Goal: Information Seeking & Learning: Learn about a topic

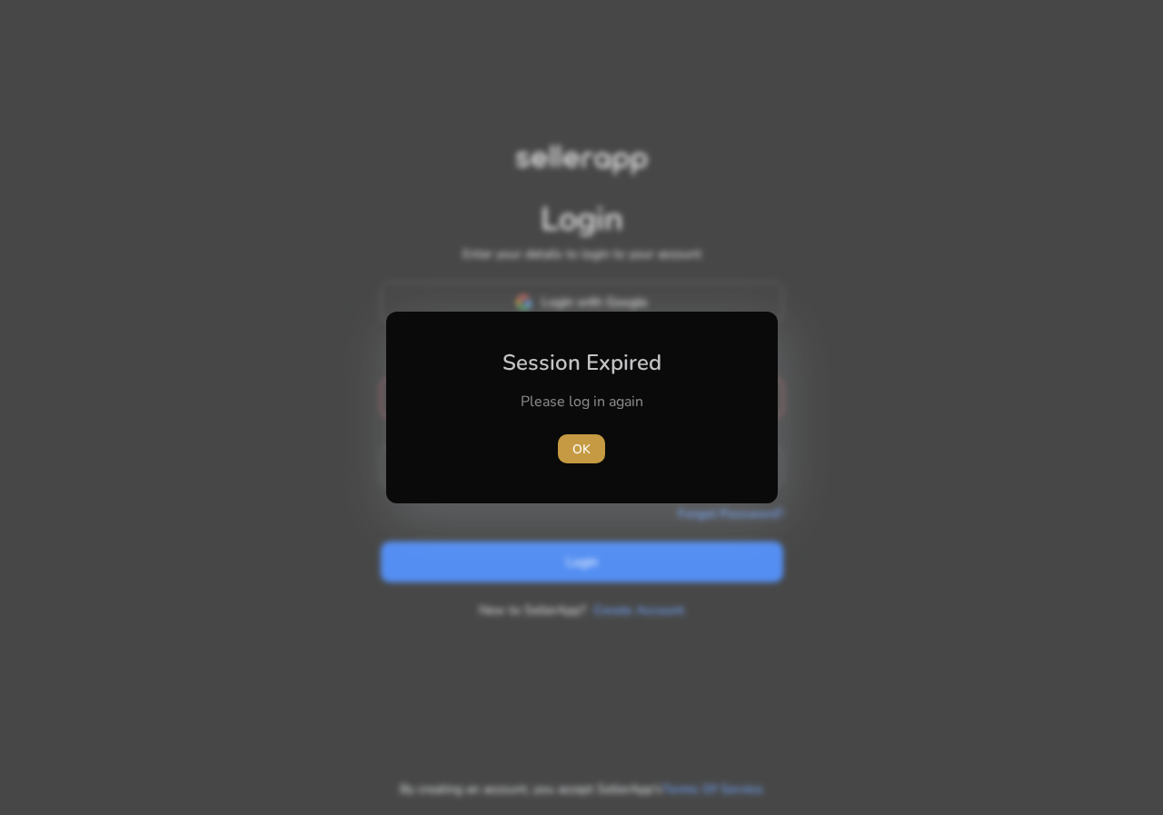
click at [591, 461] on span "button" at bounding box center [581, 449] width 47 height 44
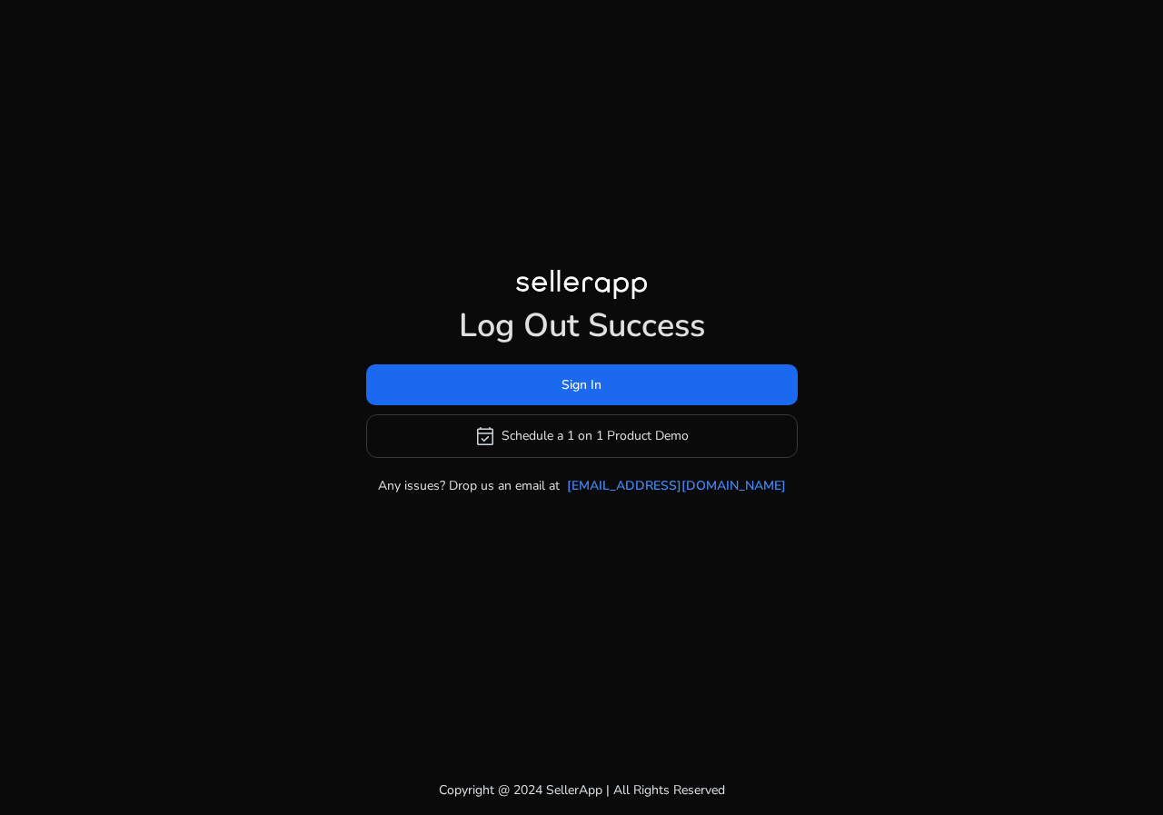
click at [598, 291] on div at bounding box center [581, 288] width 131 height 36
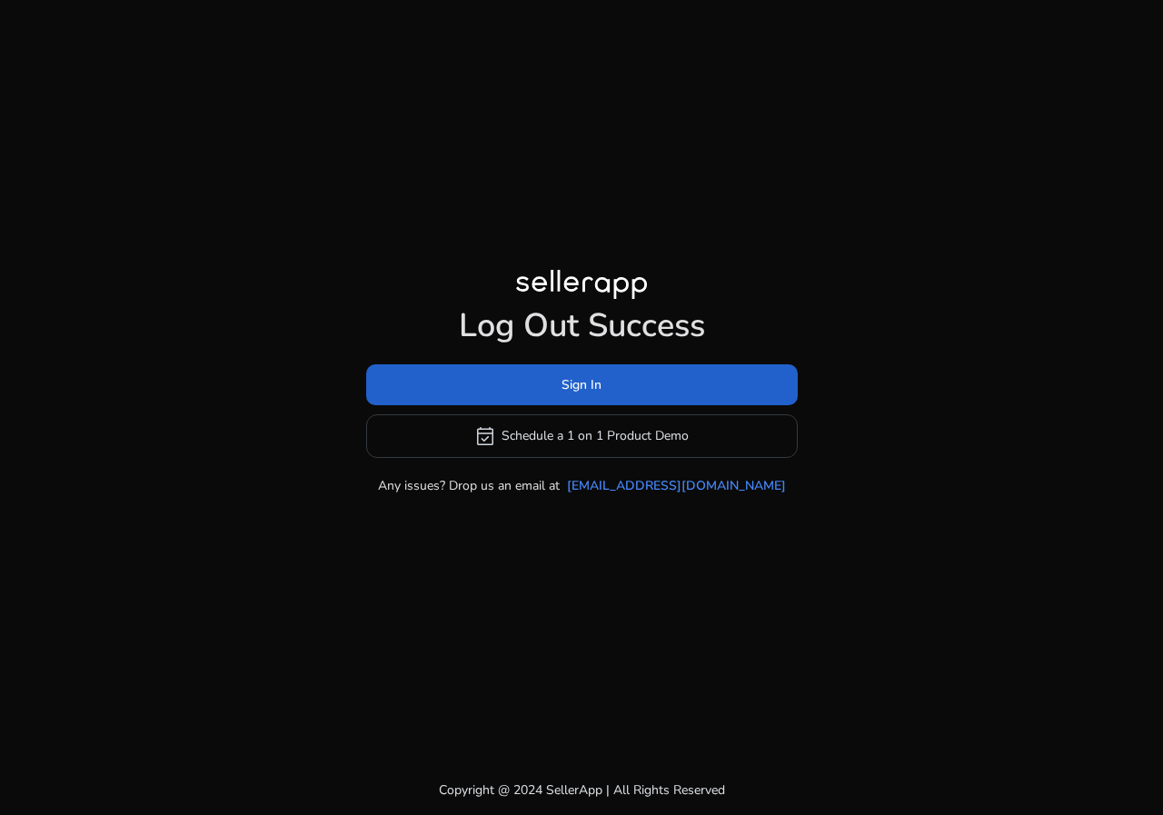
click at [574, 389] on span "Sign In" at bounding box center [582, 384] width 40 height 19
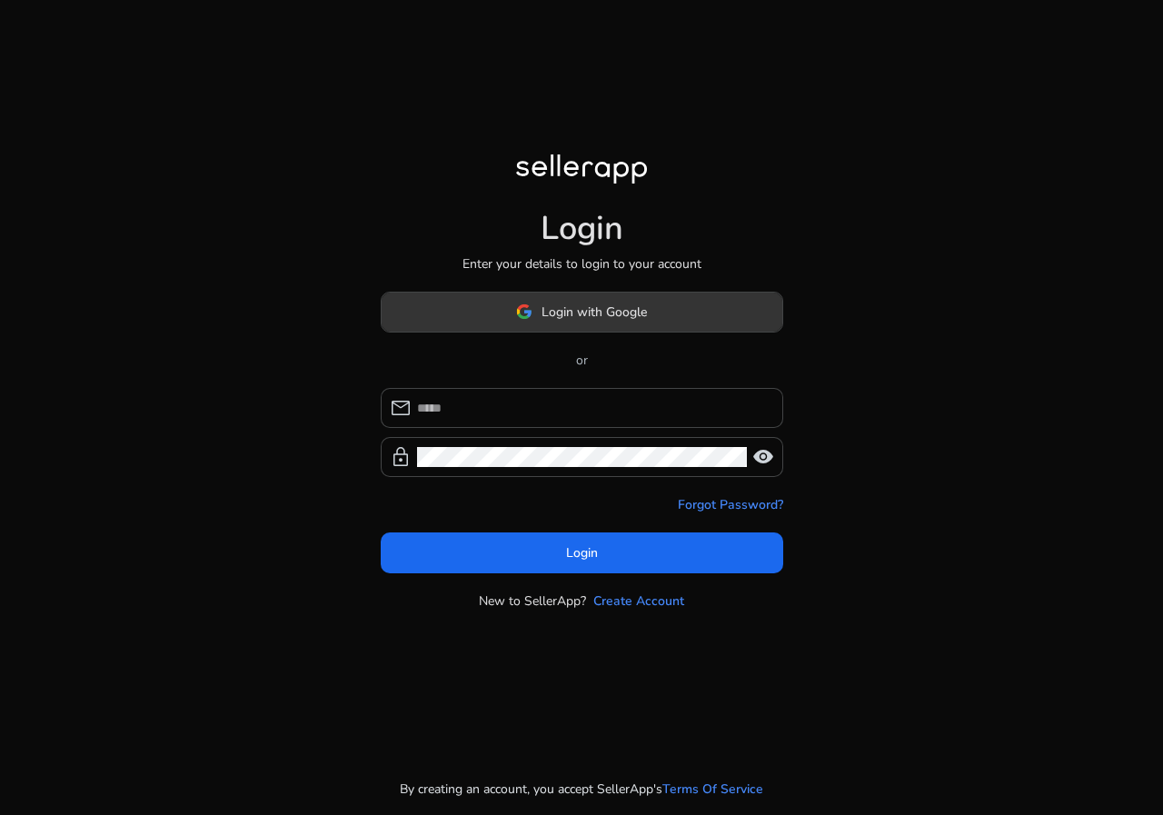
click at [584, 317] on span "Login with Google" at bounding box center [594, 312] width 105 height 19
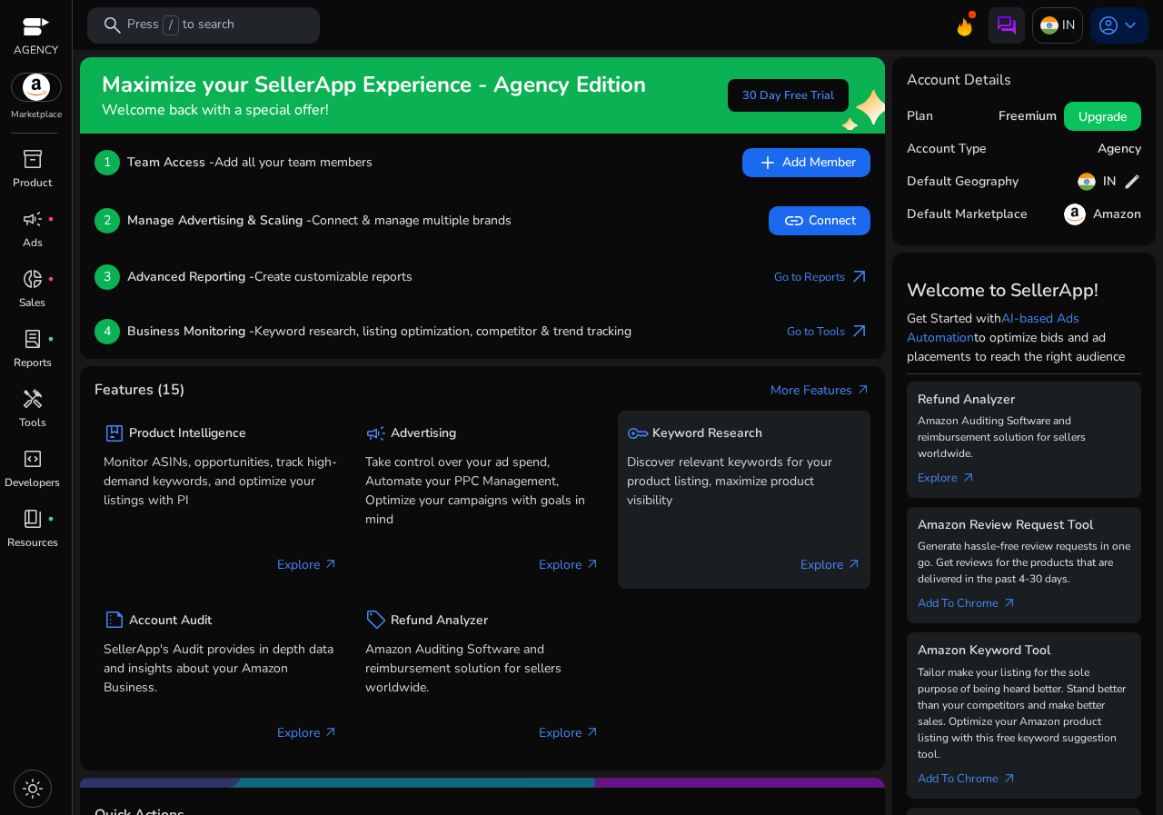
click at [674, 465] on p "Discover relevant keywords for your product listing, maximize product visibility" at bounding box center [744, 481] width 235 height 57
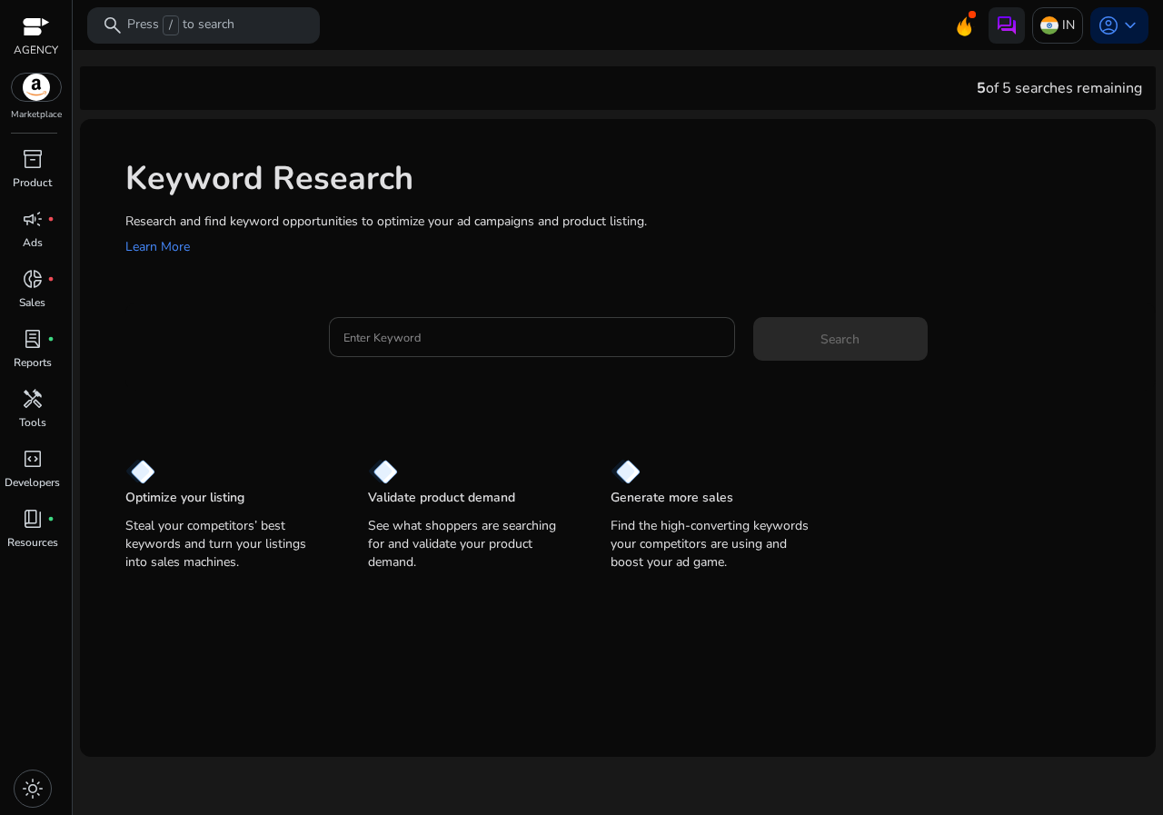
click at [530, 325] on div at bounding box center [532, 337] width 377 height 40
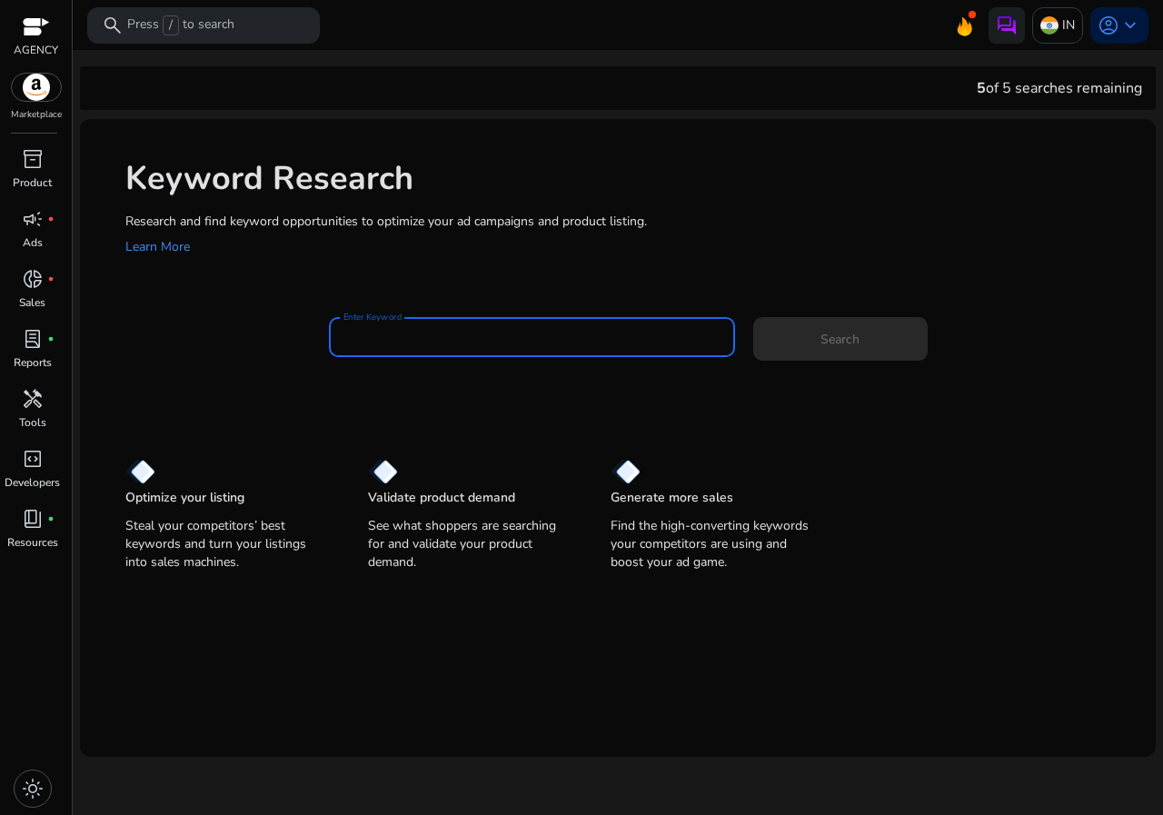
click at [518, 332] on input "Enter Keyword" at bounding box center [532, 337] width 377 height 20
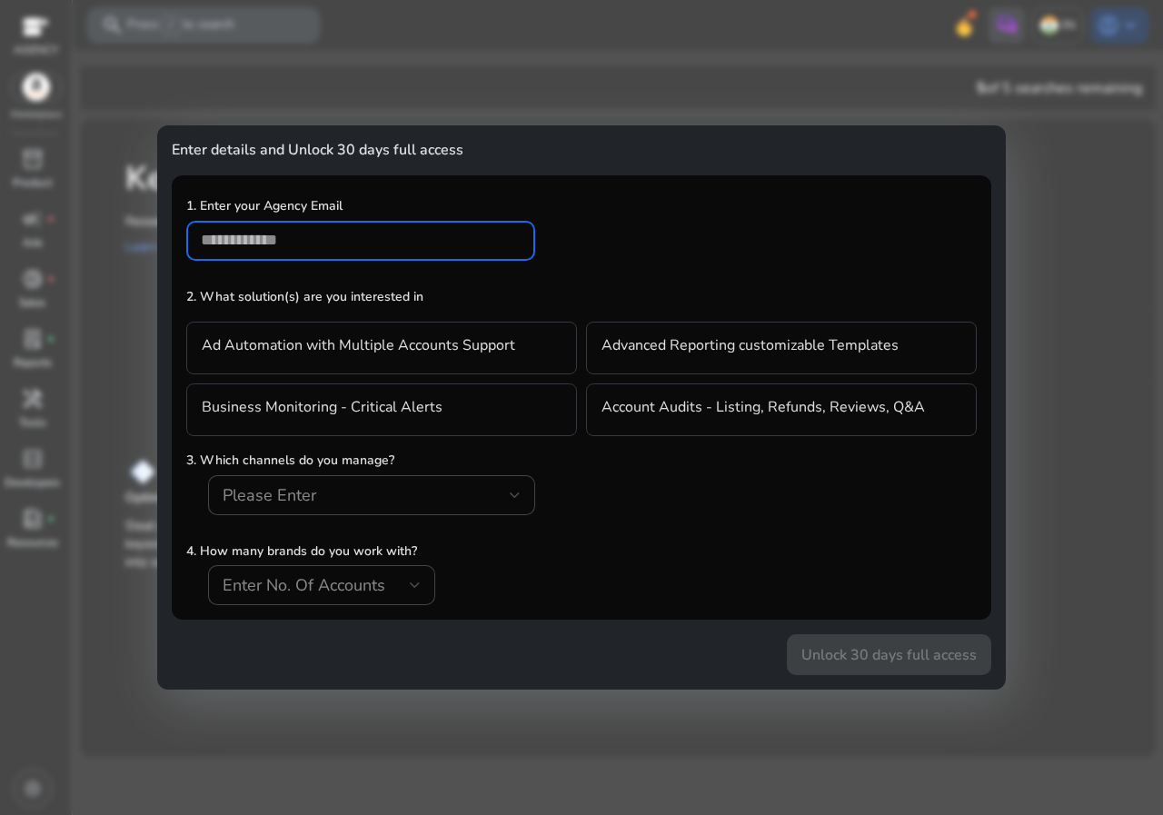
click at [1073, 195] on div at bounding box center [581, 407] width 1163 height 815
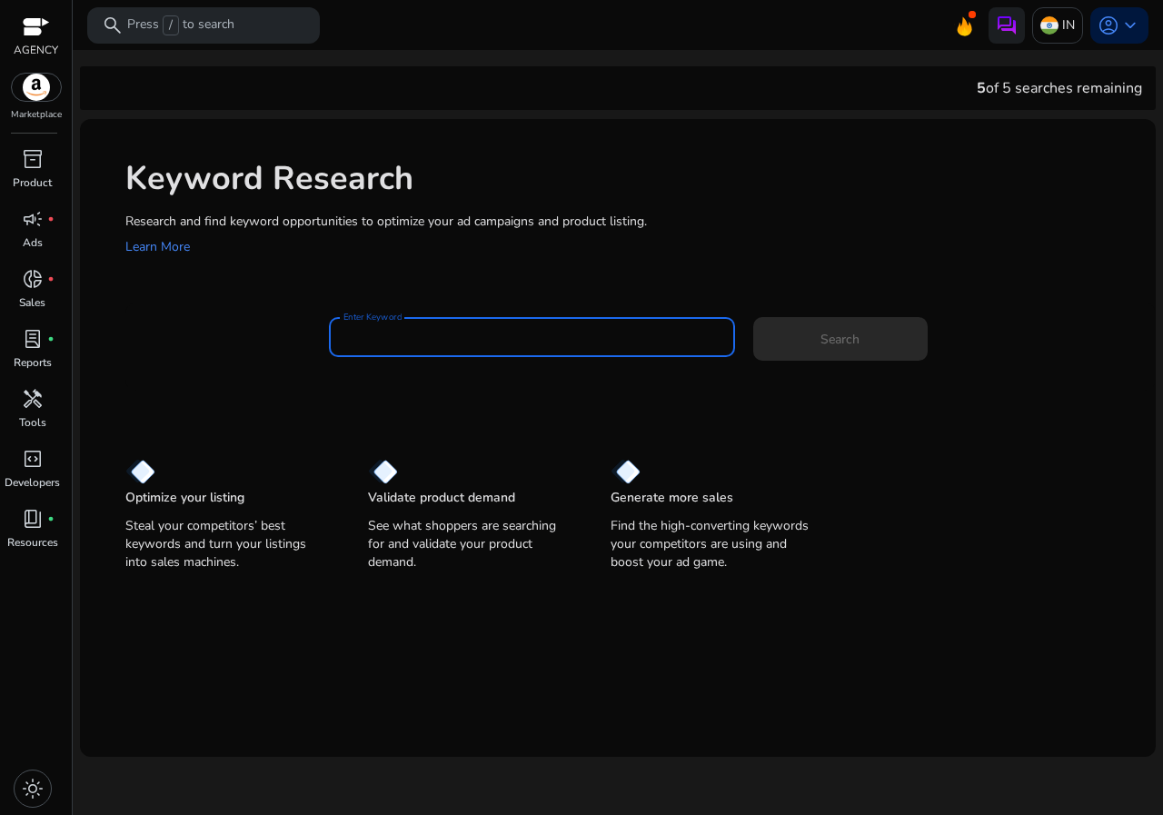
click at [455, 346] on input "Enter Keyword" at bounding box center [532, 337] width 377 height 20
click at [424, 288] on div "Keyword Research Research and find keyword opportunities to optimize your [PERS…" at bounding box center [618, 206] width 1076 height 175
click at [429, 344] on input "Enter Keyword" at bounding box center [532, 337] width 377 height 20
click at [412, 262] on div "Keyword Research Research and find keyword opportunities to optimize your [PERS…" at bounding box center [618, 206] width 1076 height 175
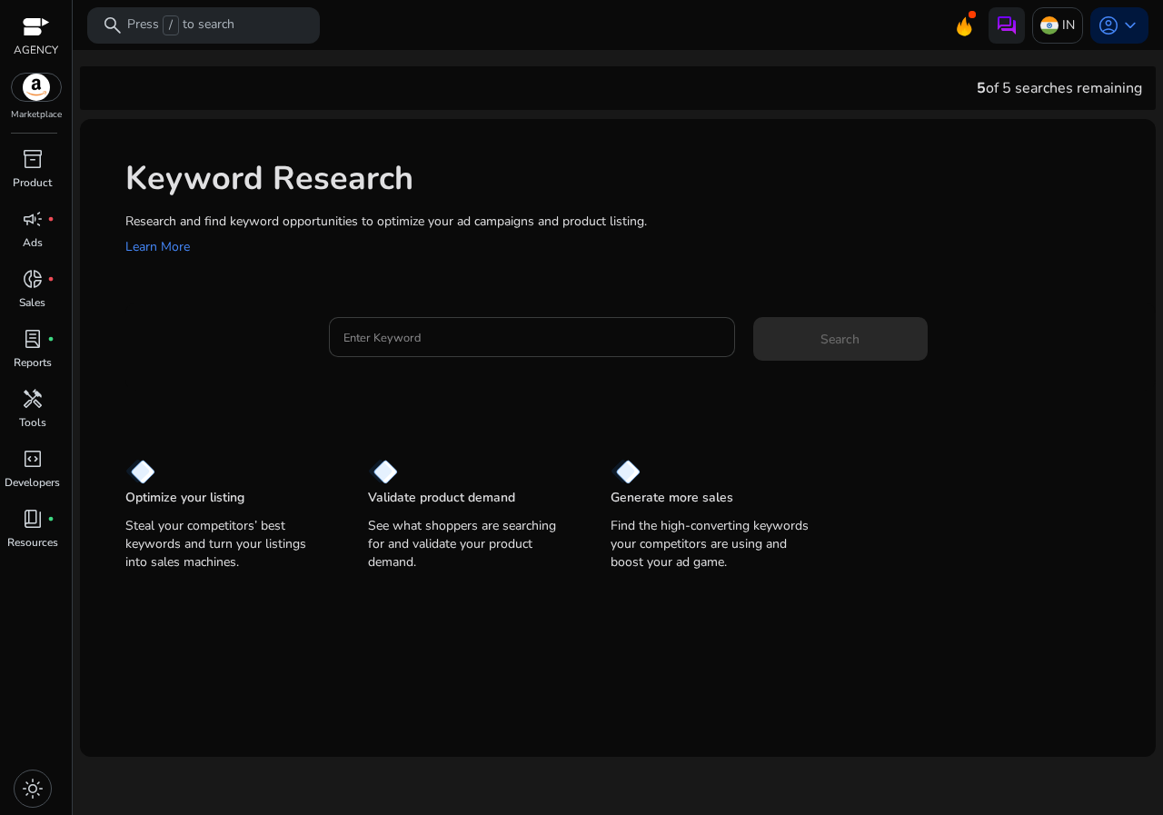
click at [408, 347] on input "Enter Keyword" at bounding box center [532, 337] width 377 height 20
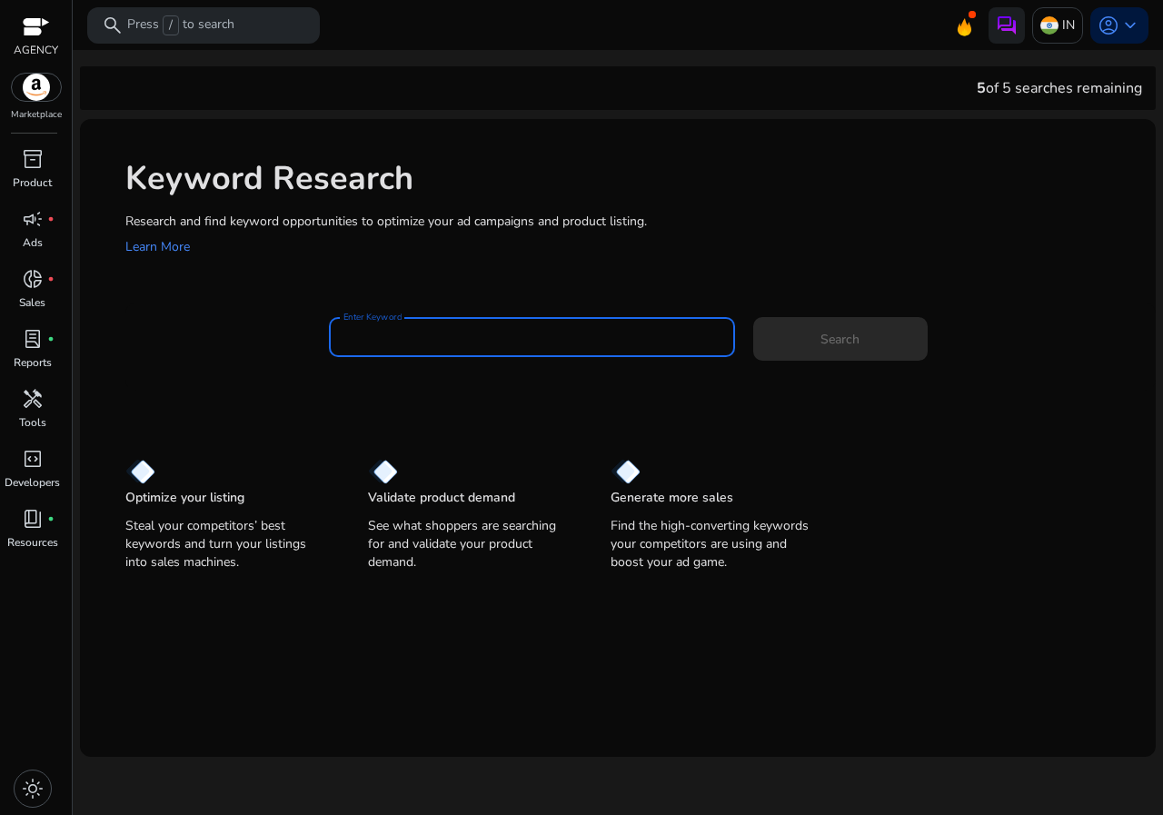
click at [405, 282] on div "Keyword Research Research and find keyword opportunities to optimize your [PERS…" at bounding box center [618, 206] width 1076 height 175
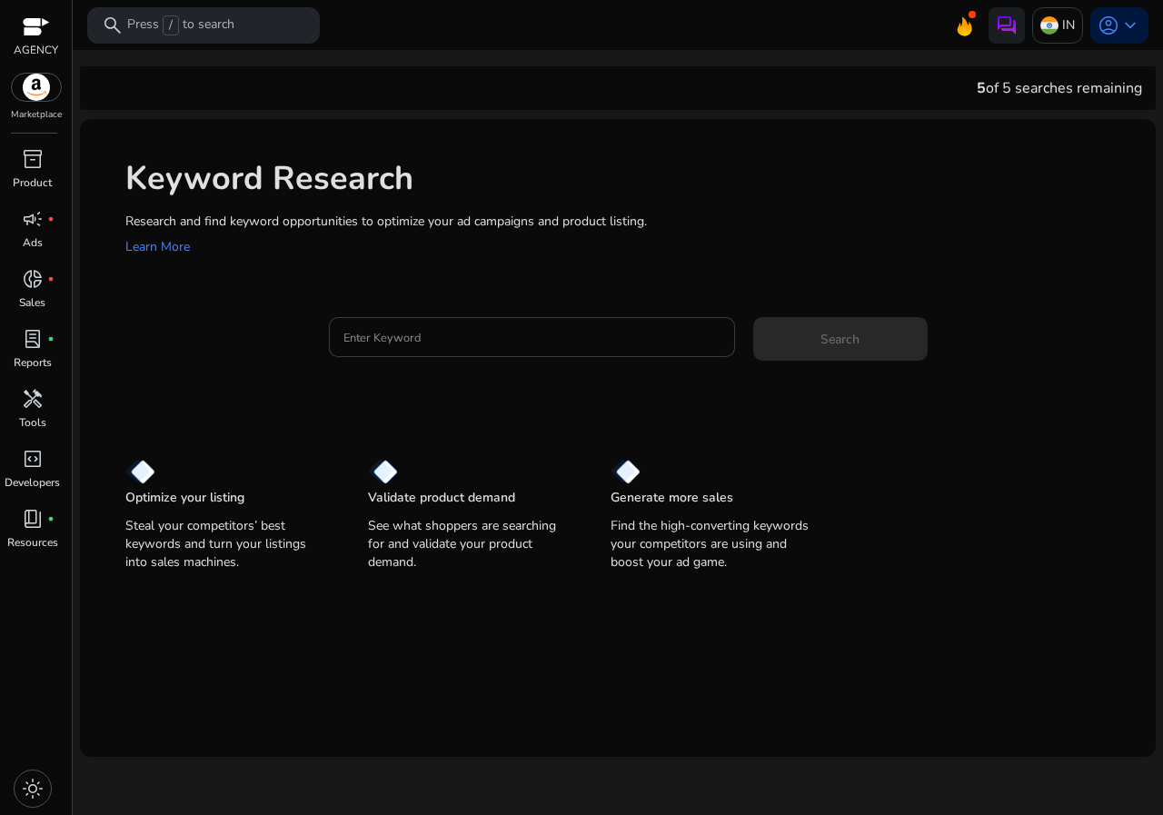
click at [399, 344] on input "Enter Keyword" at bounding box center [532, 337] width 377 height 20
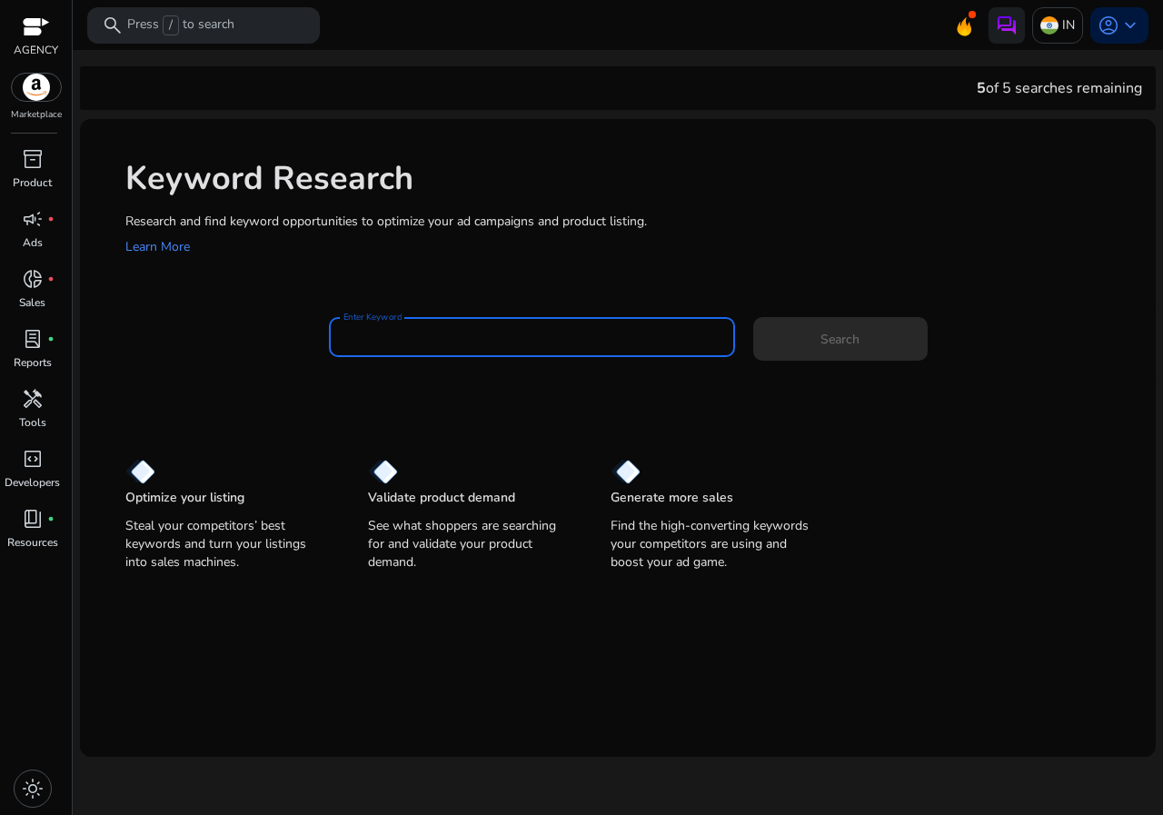
type input "*"
type input "**********"
click at [754, 317] on button "Search" at bounding box center [841, 339] width 175 height 44
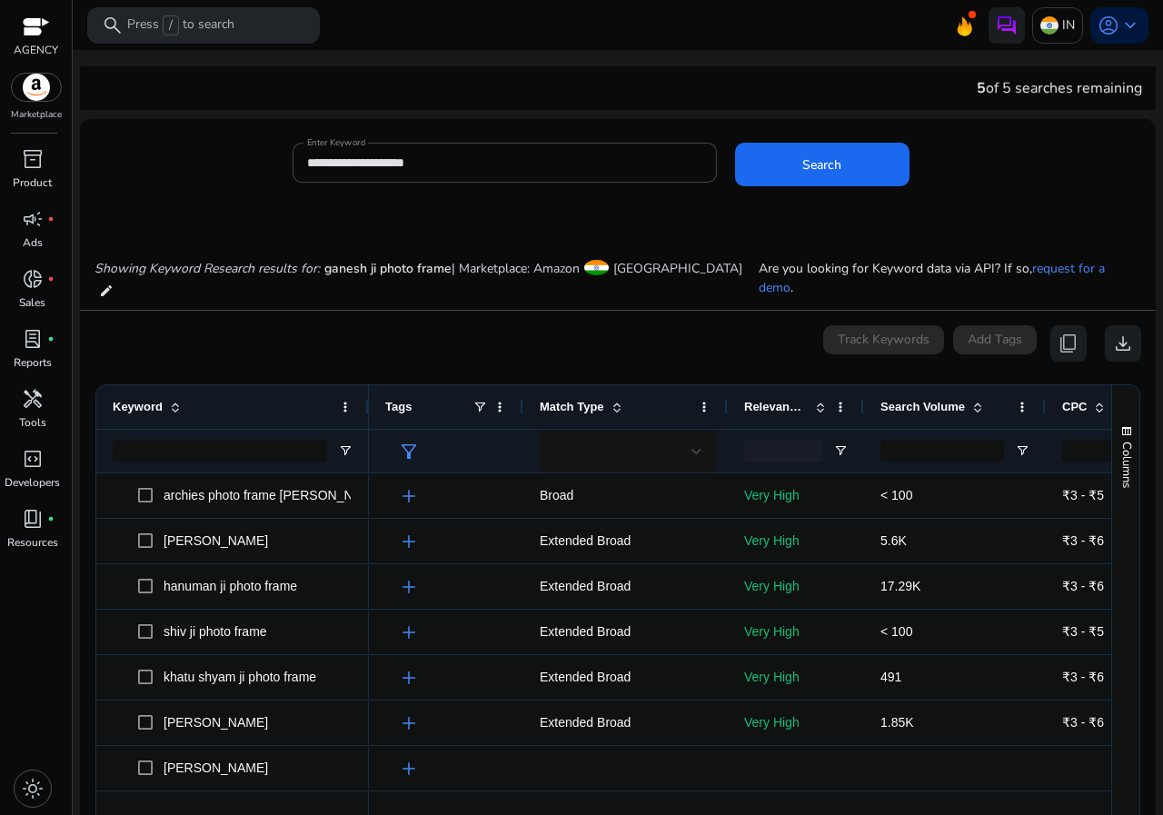
drag, startPoint x: 977, startPoint y: 172, endPoint x: 240, endPoint y: 190, distance: 737.4
click at [240, 190] on div "**********" at bounding box center [611, 172] width 1062 height 59
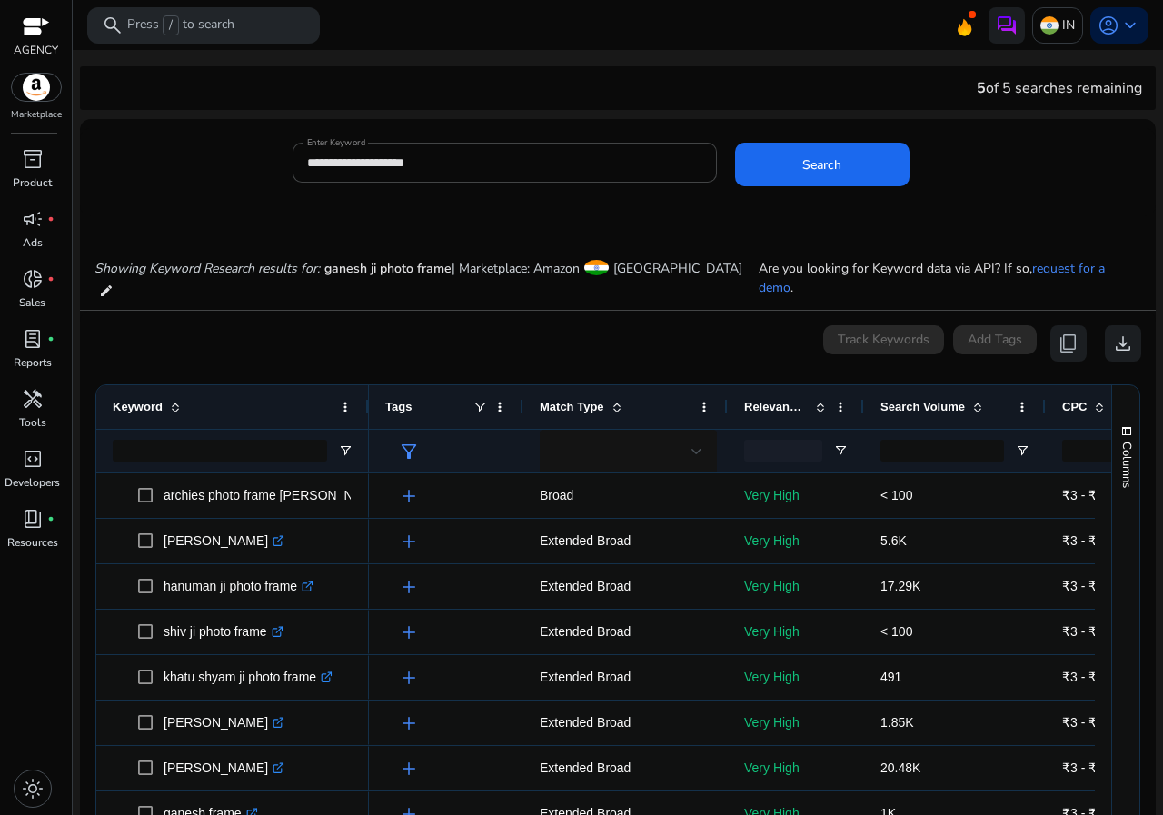
click at [229, 200] on div "**********" at bounding box center [611, 172] width 1062 height 59
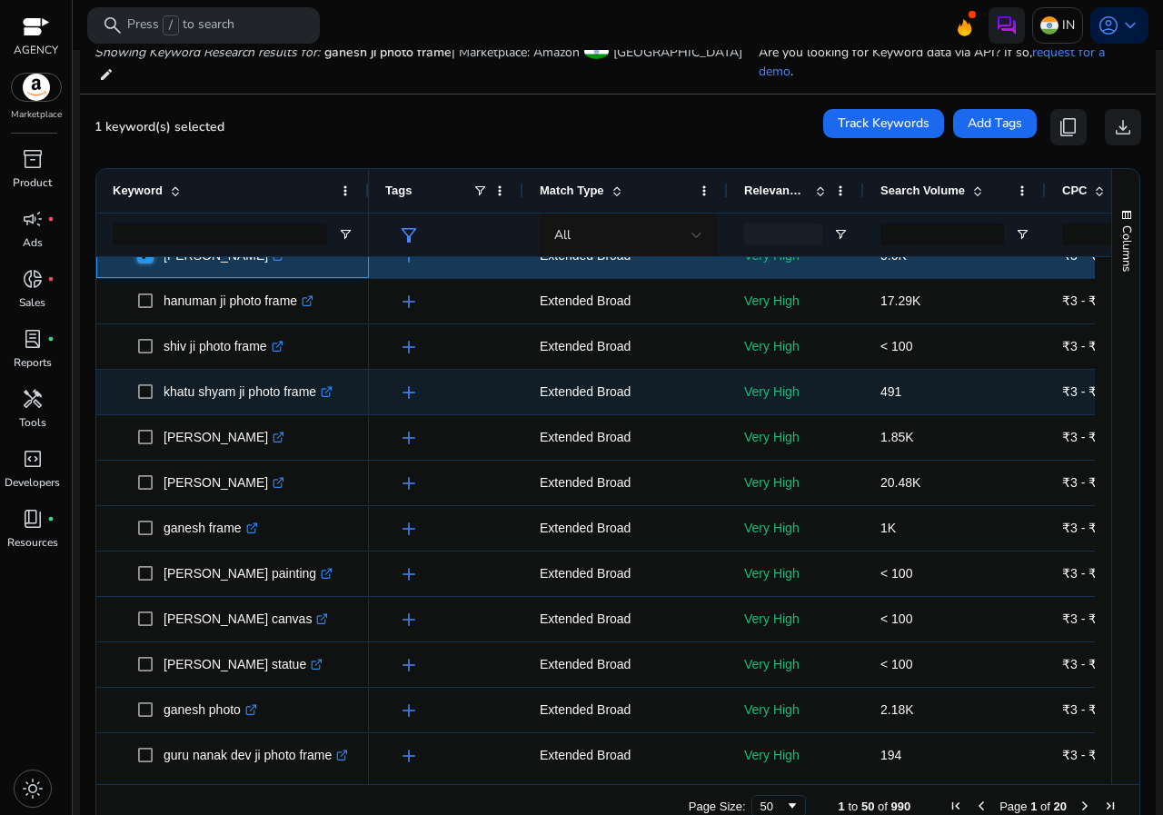
scroll to position [91, 0]
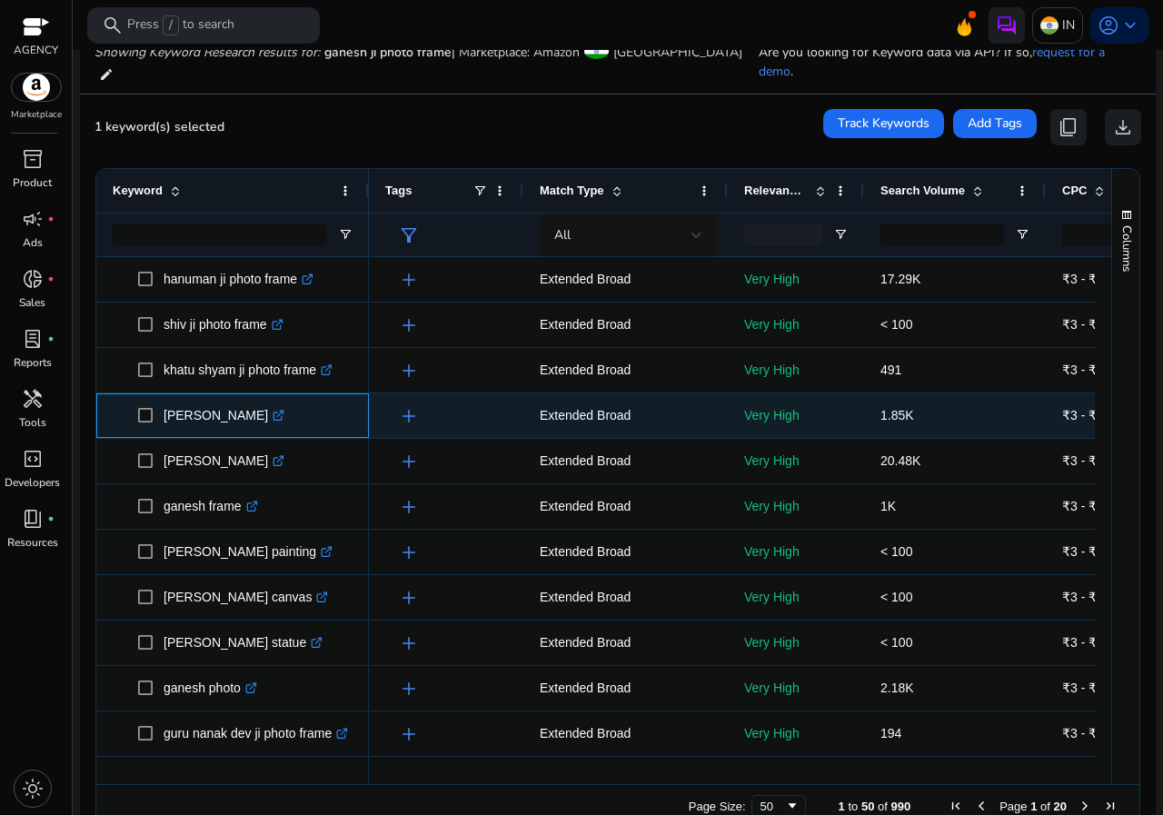
click at [137, 400] on span "[PERSON_NAME] .st0{fill:#2c8af8}" at bounding box center [233, 415] width 240 height 37
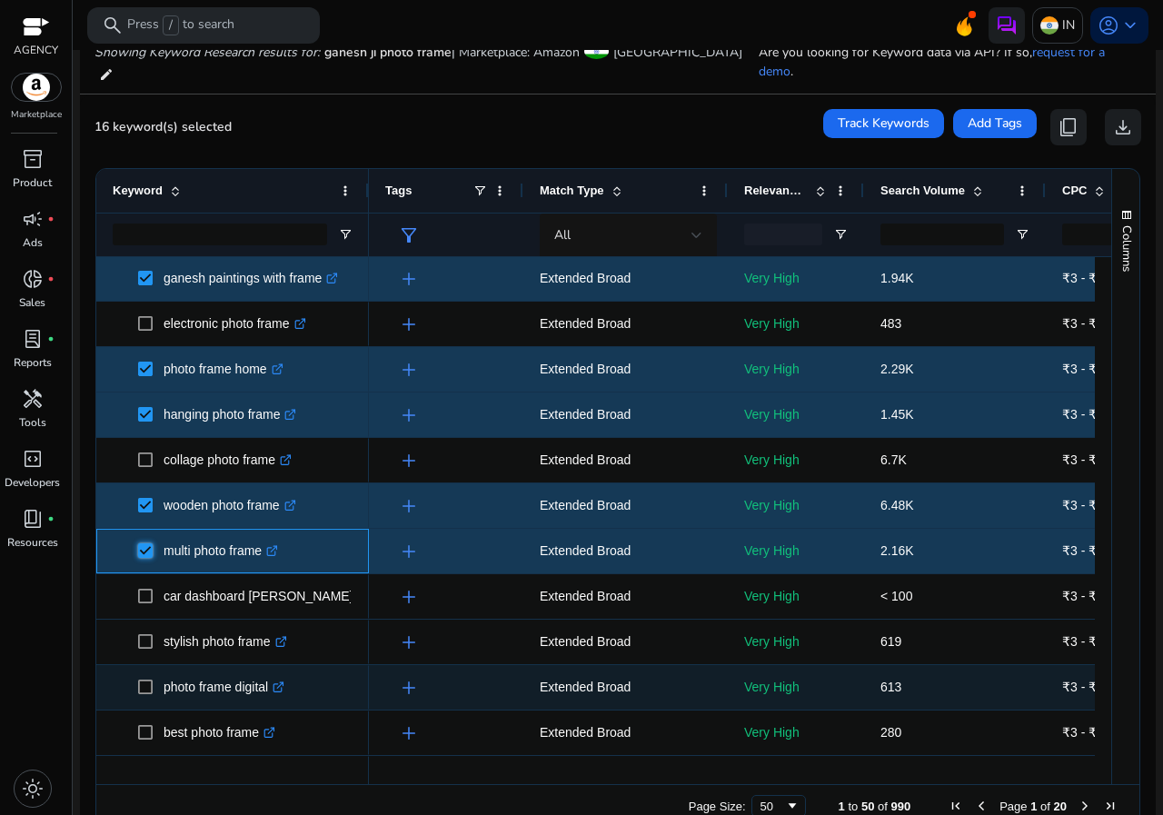
scroll to position [0, 0]
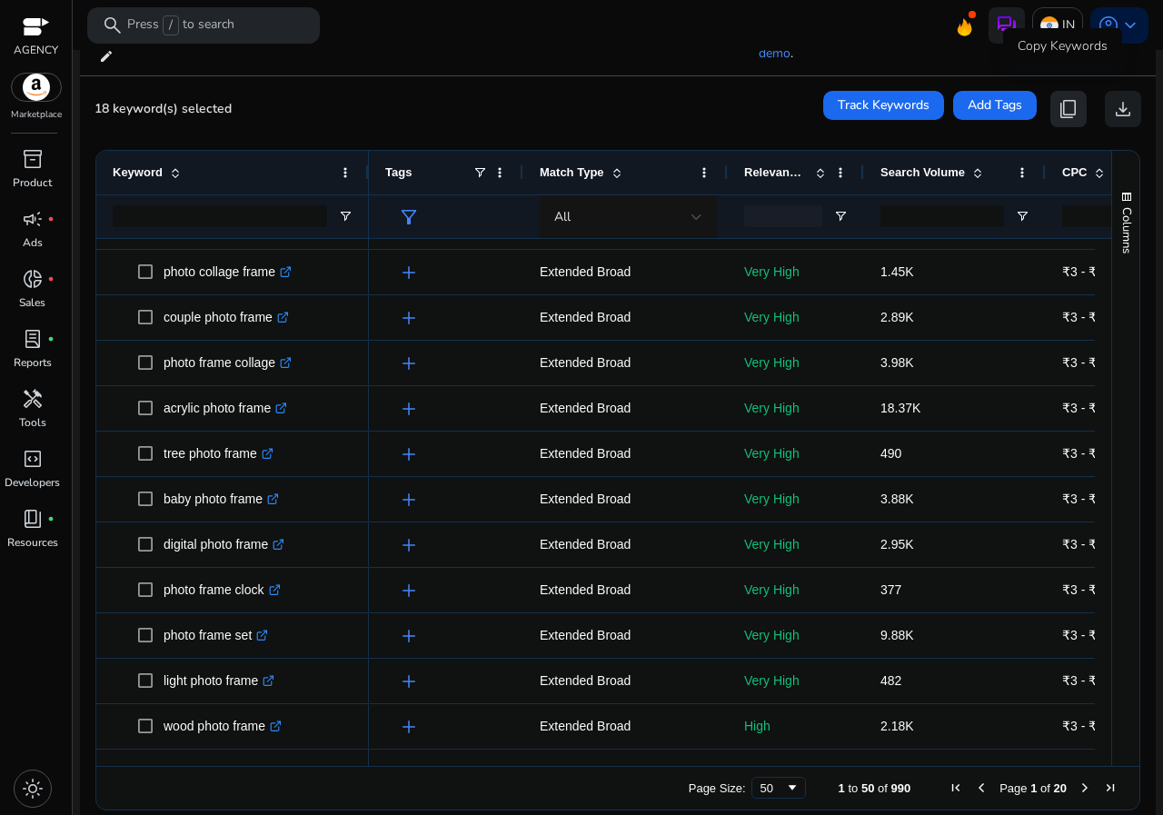
click at [1072, 98] on span "content_copy" at bounding box center [1069, 109] width 22 height 22
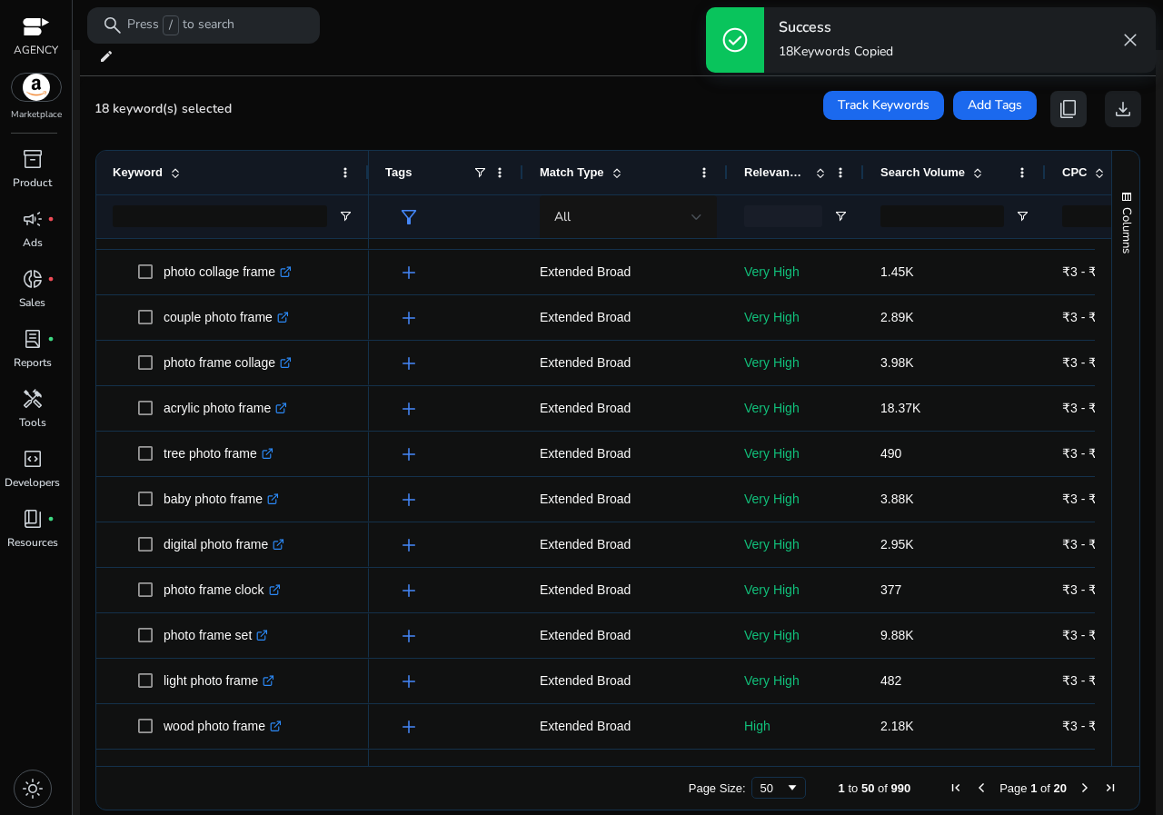
click at [1072, 98] on span "content_copy" at bounding box center [1069, 109] width 22 height 22
